Goal: Navigation & Orientation: Find specific page/section

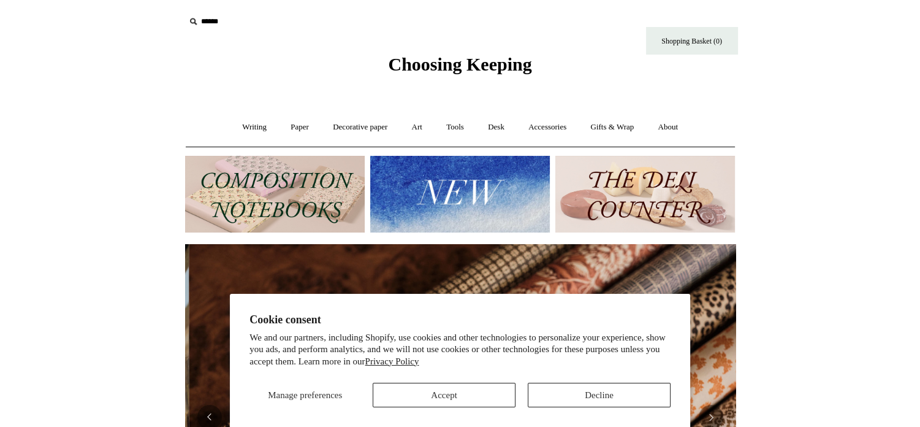
scroll to position [0, 1101]
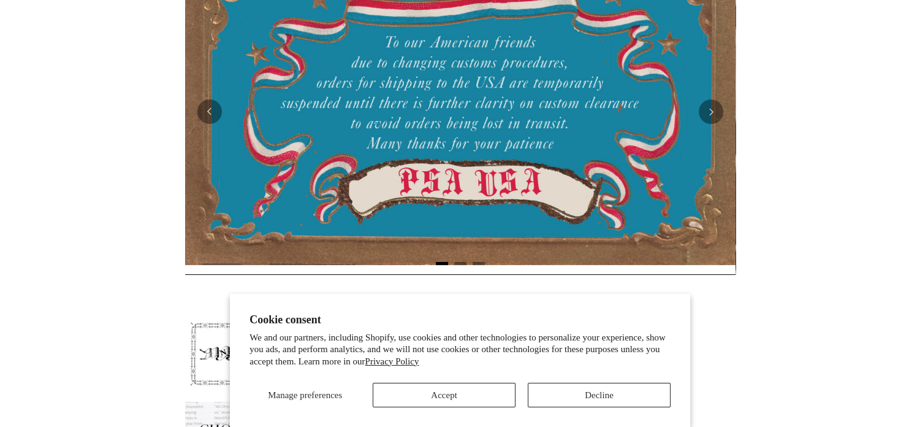
scroll to position [329, 0]
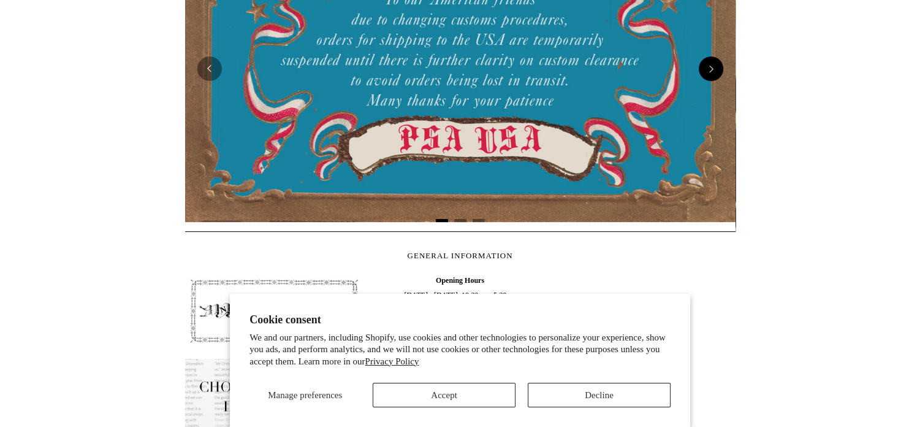
click at [708, 67] on button "Next" at bounding box center [711, 68] width 25 height 25
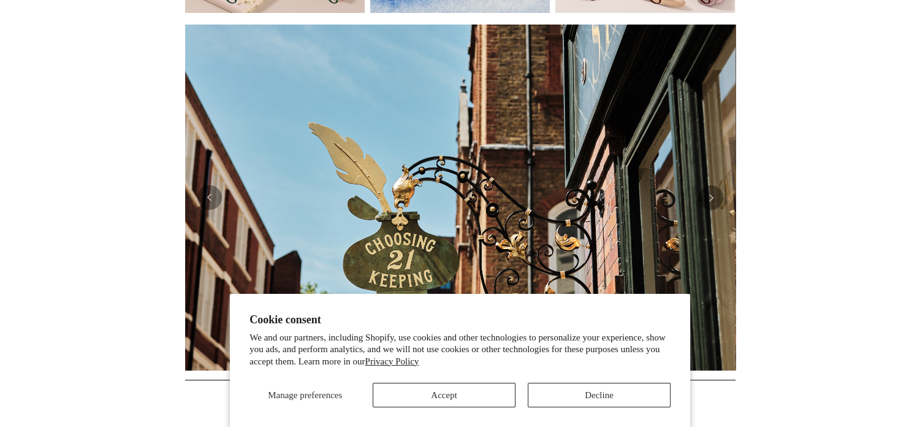
scroll to position [257, 0]
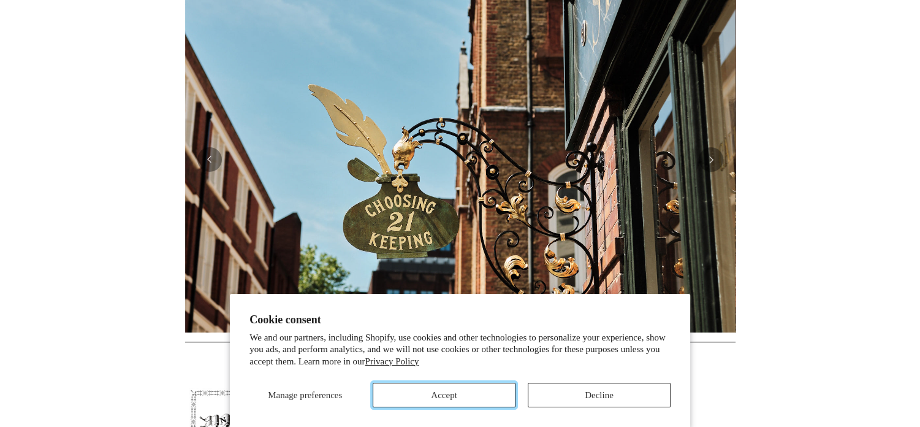
click at [491, 399] on button "Accept" at bounding box center [444, 394] width 143 height 25
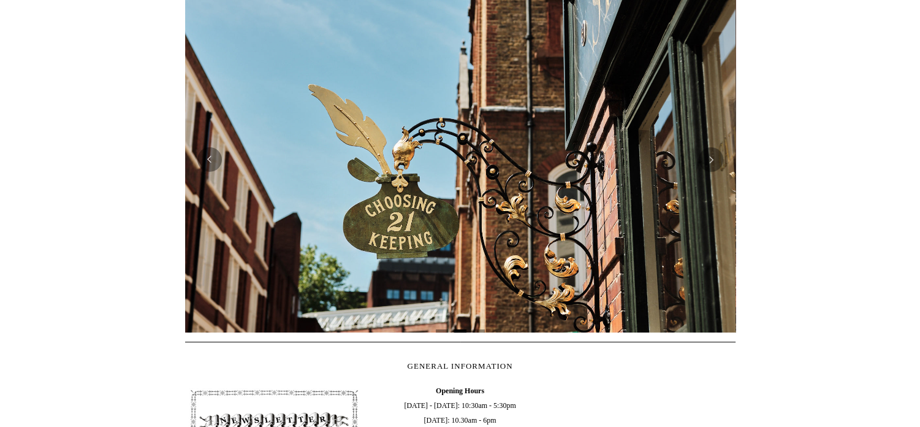
scroll to position [297, 0]
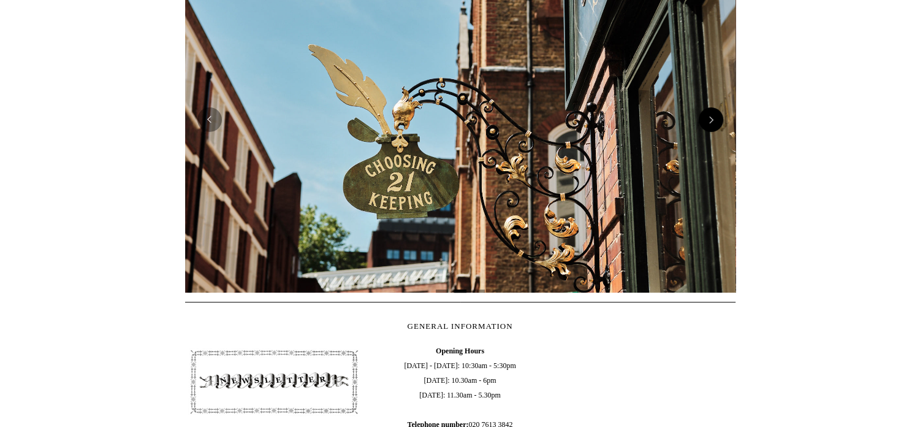
click at [708, 126] on button "Next" at bounding box center [711, 119] width 25 height 25
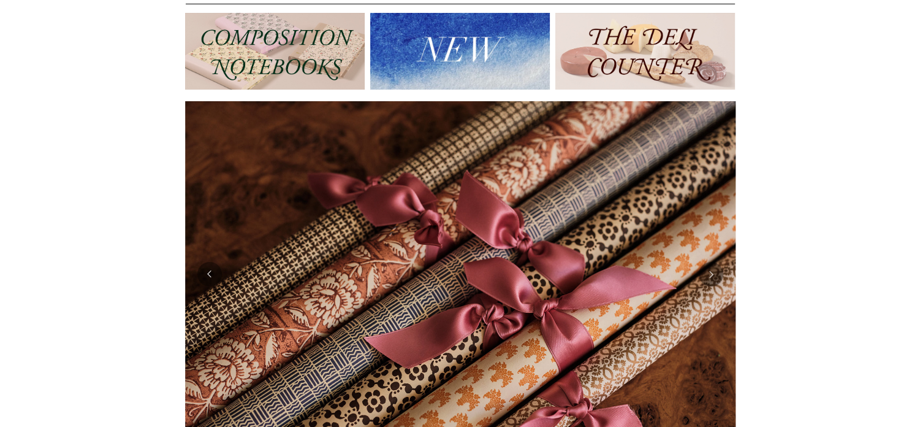
scroll to position [0, 0]
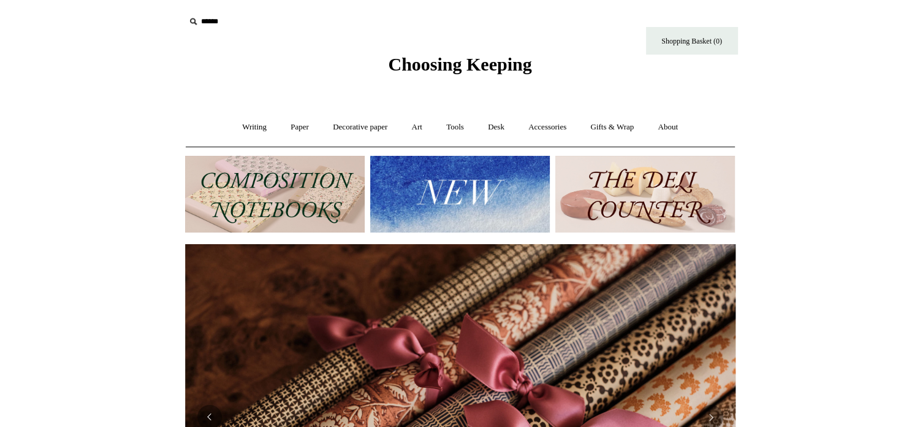
click at [605, 185] on img at bounding box center [645, 194] width 180 height 77
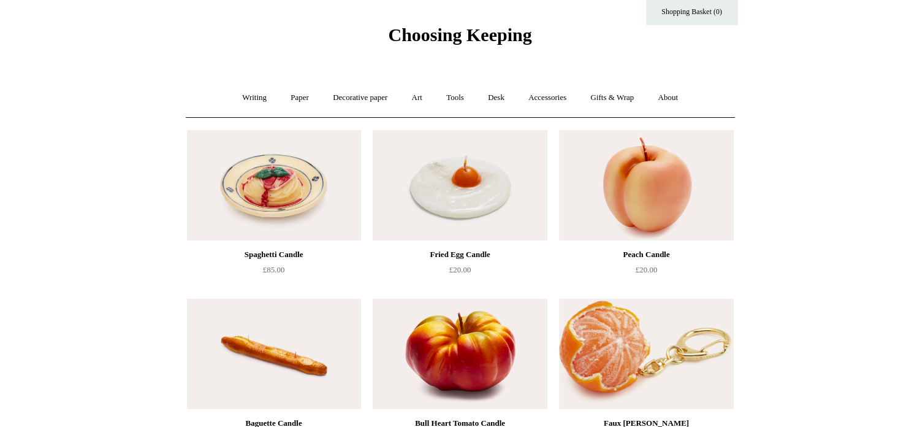
scroll to position [29, 0]
